Goal: Find specific page/section: Find specific page/section

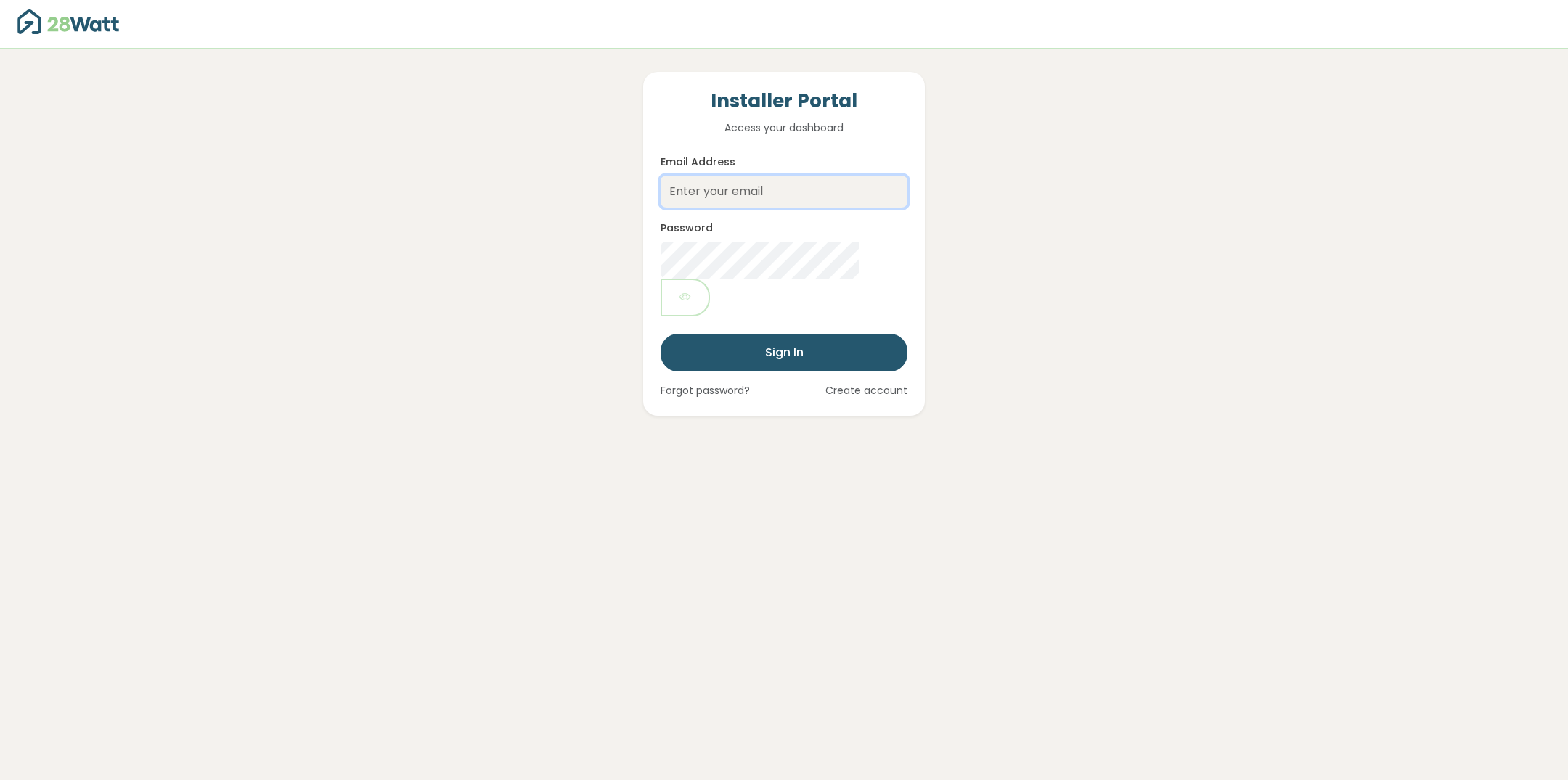
click at [717, 198] on input "Email Address" at bounding box center [784, 192] width 246 height 32
type input "[PERSON_NAME][EMAIL_ADDRESS][DOMAIN_NAME]"
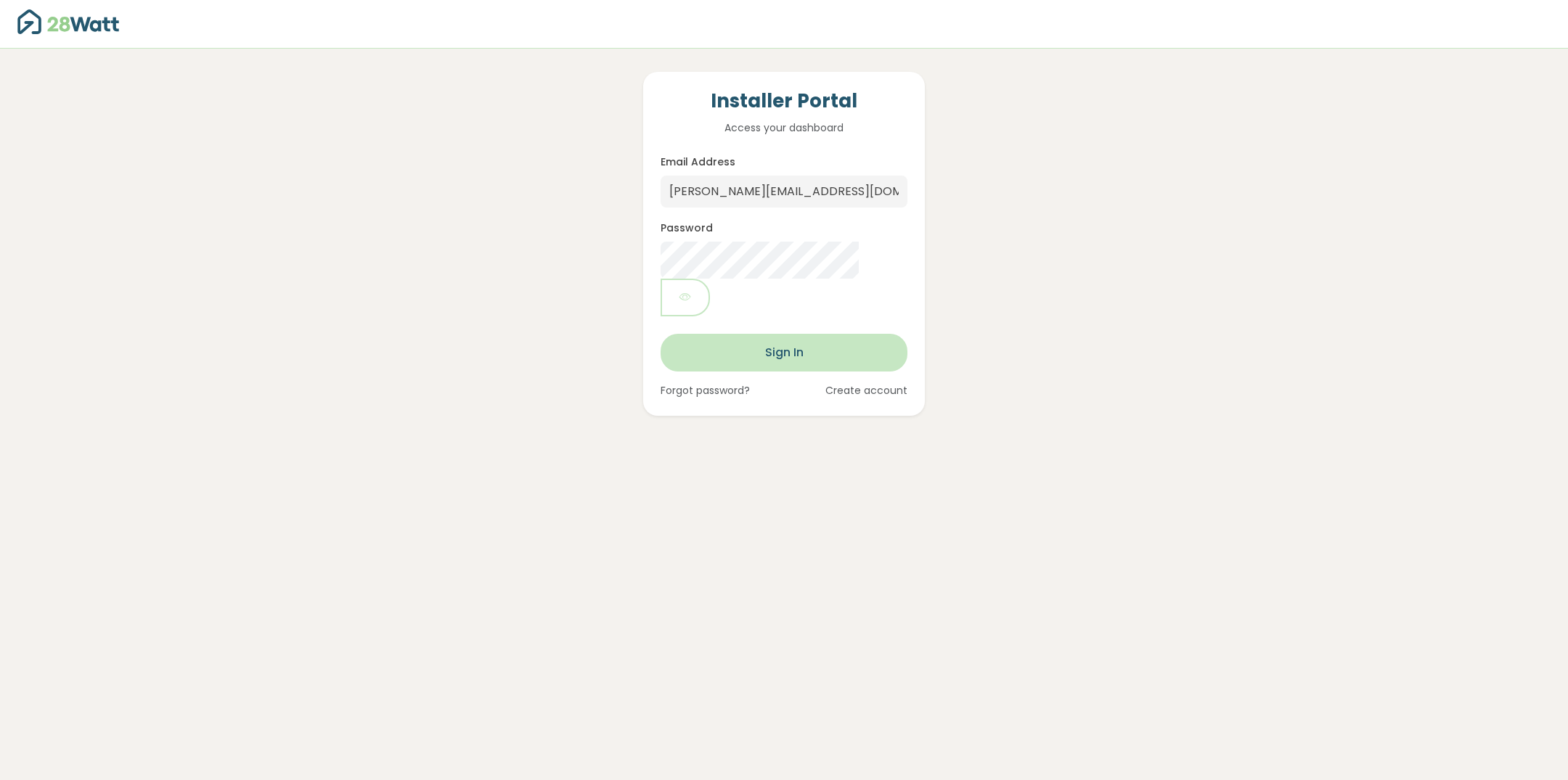
click at [754, 333] on button "Sign In" at bounding box center [784, 352] width 246 height 38
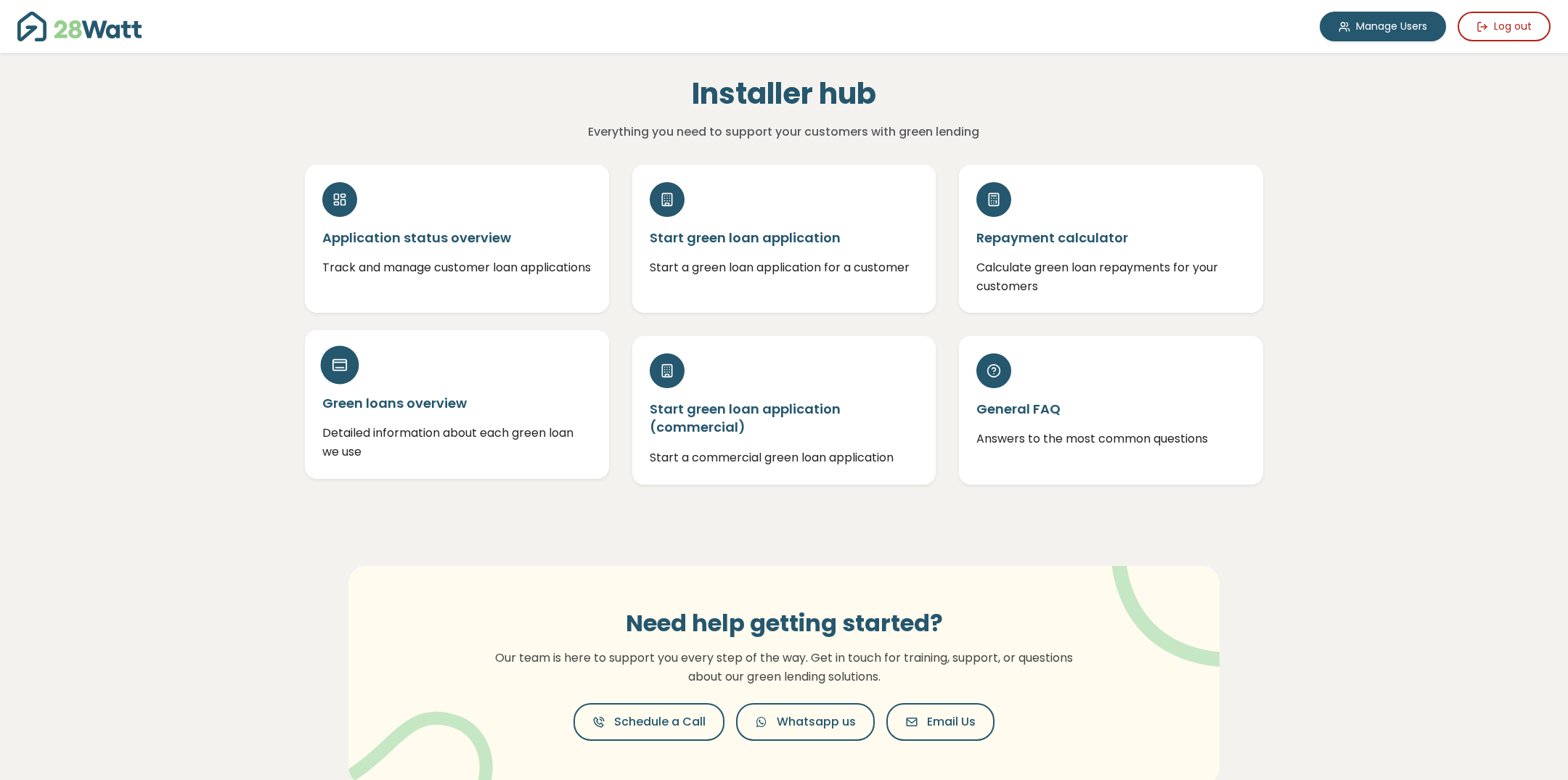
click at [459, 408] on h5 "Green loans overview" at bounding box center [457, 402] width 269 height 18
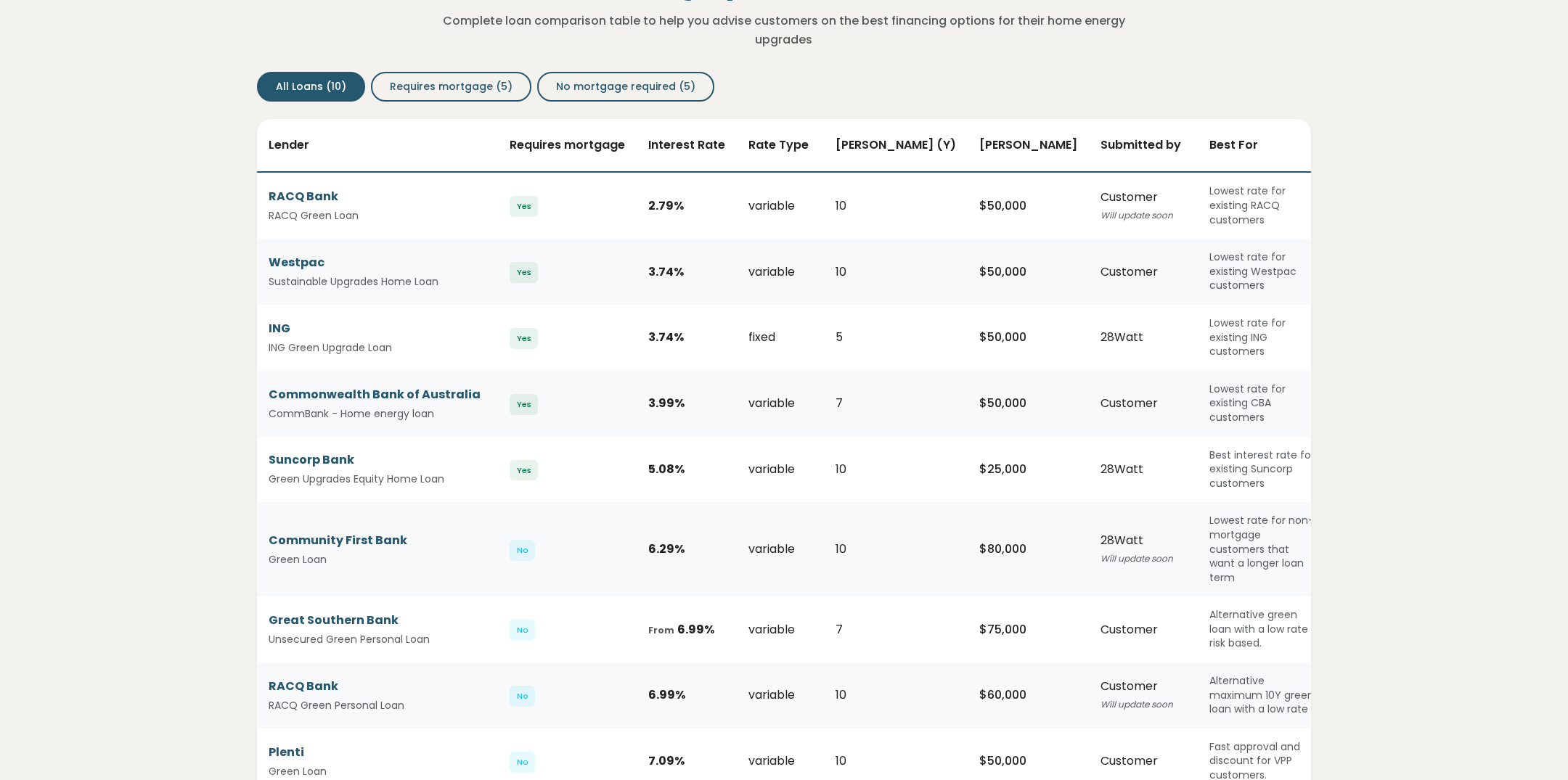
scroll to position [131, 0]
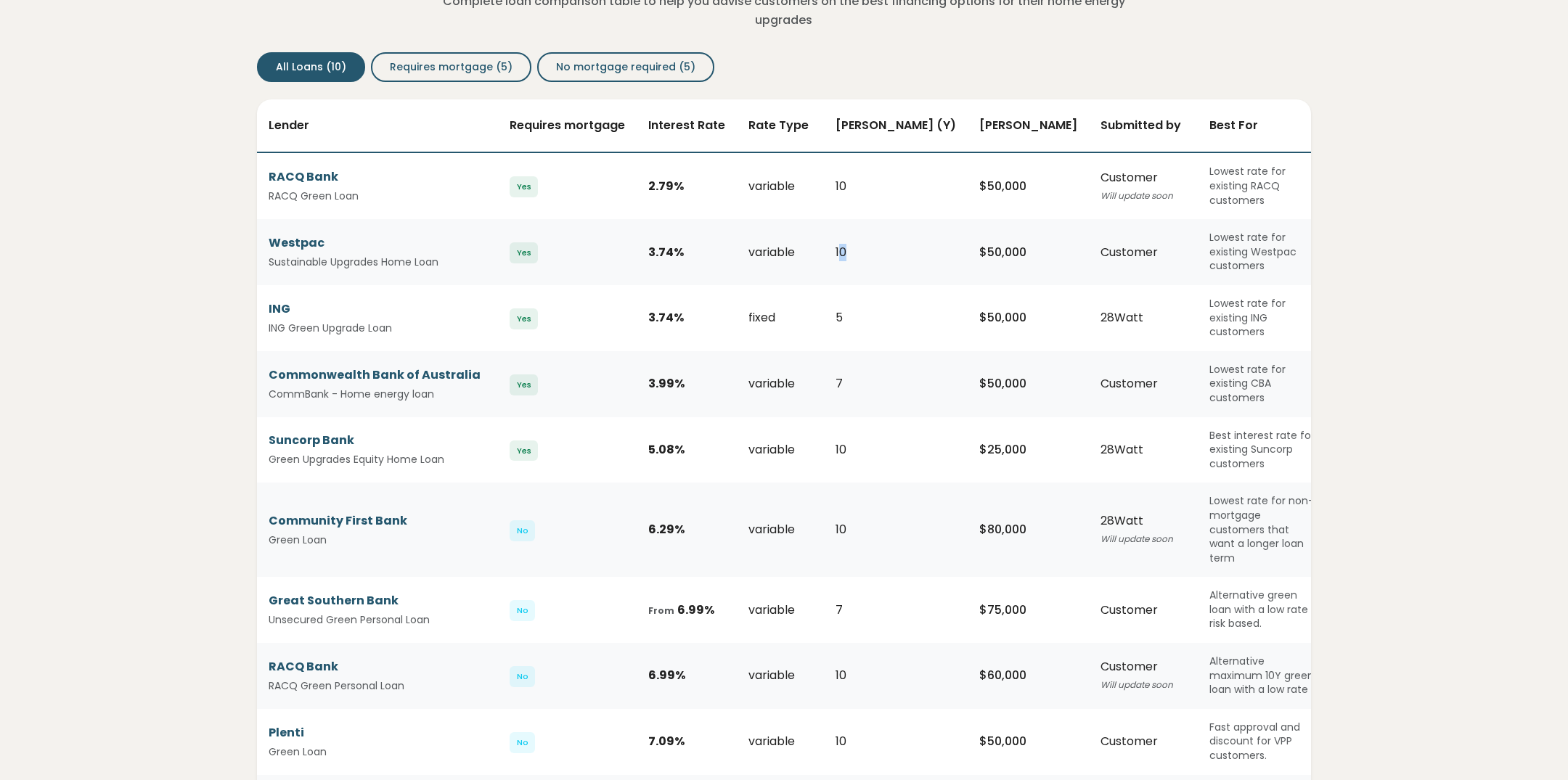
drag, startPoint x: 845, startPoint y: 240, endPoint x: 903, endPoint y: 242, distance: 58.0
click at [903, 244] on div "10" at bounding box center [895, 253] width 120 height 17
click at [982, 244] on div "$ 50,000" at bounding box center [1028, 253] width 98 height 17
